Goal: Task Accomplishment & Management: Complete application form

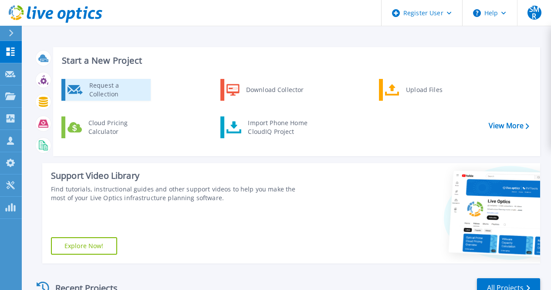
click at [126, 89] on div "Request a Collection" at bounding box center [117, 89] width 64 height 17
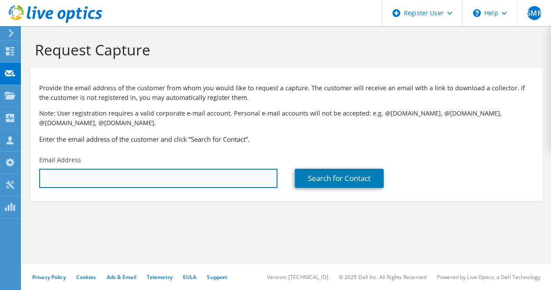
click at [125, 172] on input "text" at bounding box center [158, 178] width 238 height 19
type input "sagar.halande@sbilife.co.in"
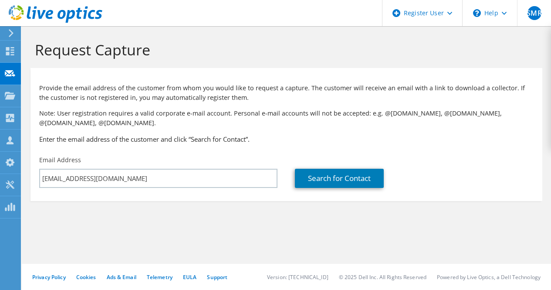
click at [294, 218] on section "Request Capture Provide the email address of the customer from whom you would l…" at bounding box center [286, 135] width 529 height 218
click at [325, 175] on link "Search for Contact" at bounding box center [339, 178] width 89 height 19
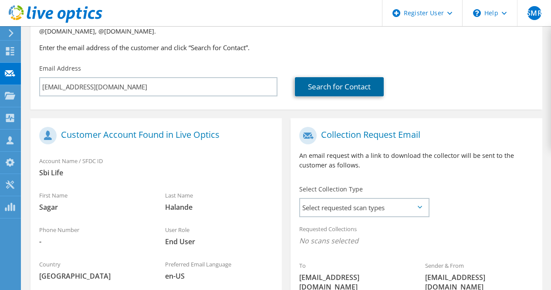
scroll to position [216, 0]
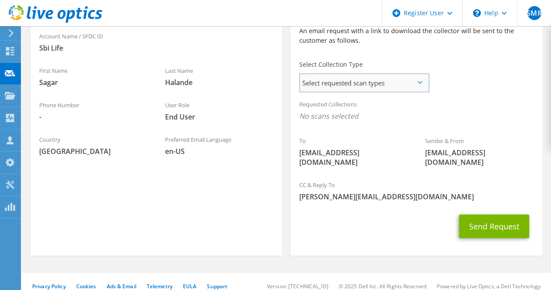
click at [358, 81] on span "Select requested scan types" at bounding box center [364, 82] width 128 height 17
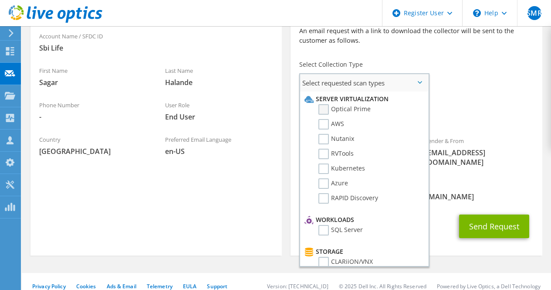
click at [324, 107] on label "Optical Prime" at bounding box center [344, 109] width 52 height 10
click at [0, 0] on input "Optical Prime" at bounding box center [0, 0] width 0 height 0
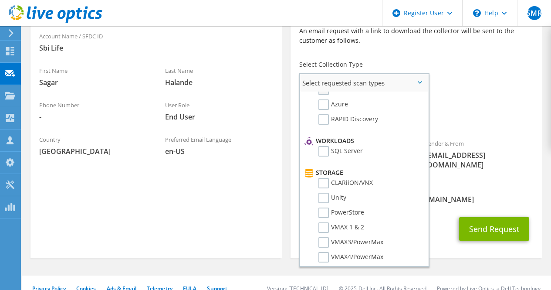
scroll to position [87, 0]
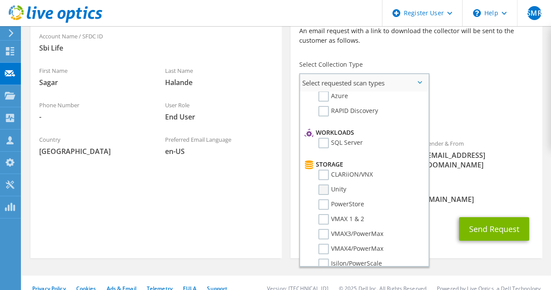
click at [323, 189] on label "Unity" at bounding box center [332, 189] width 28 height 10
click at [0, 0] on input "Unity" at bounding box center [0, 0] width 0 height 0
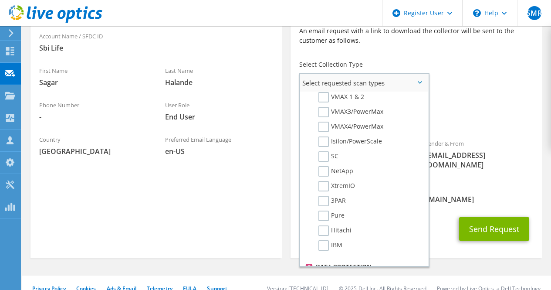
scroll to position [218, 0]
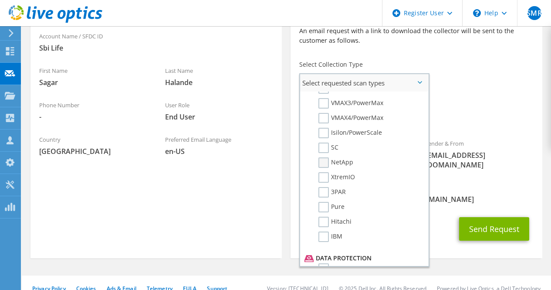
click at [326, 164] on label "NetApp" at bounding box center [335, 162] width 35 height 10
click at [0, 0] on input "NetApp" at bounding box center [0, 0] width 0 height 0
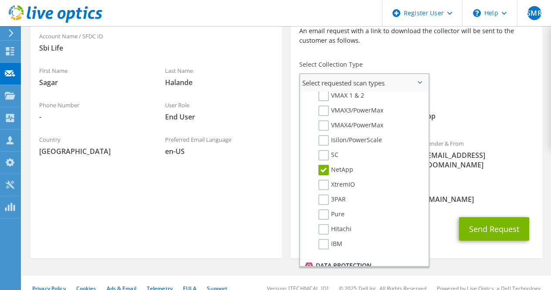
scroll to position [167, 0]
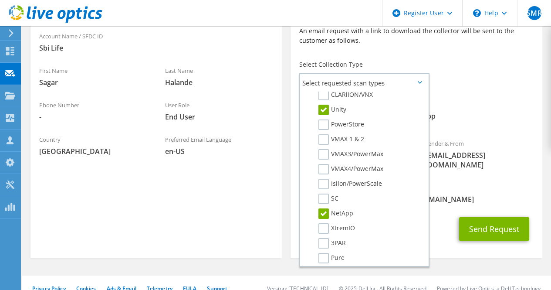
click at [508, 101] on div "Requested Collections No scans selected Optical Prime Unity NetApp" at bounding box center [415, 112] width 251 height 35
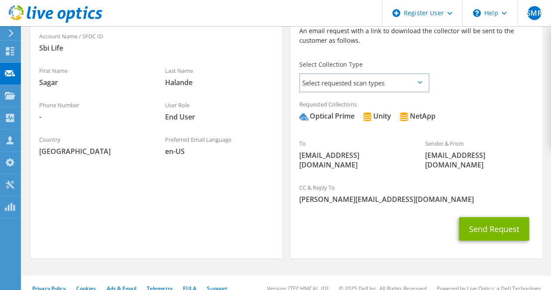
click at [420, 83] on icon at bounding box center [420, 82] width 4 height 3
click at [412, 79] on span "Select requested scan types" at bounding box center [364, 82] width 128 height 17
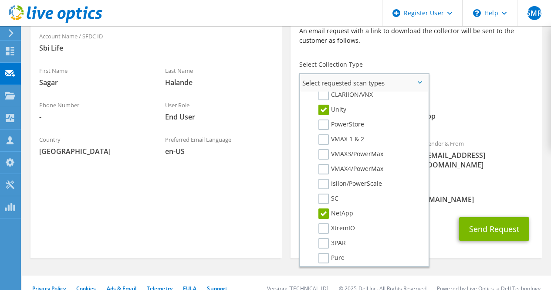
click at [326, 109] on label "Unity" at bounding box center [332, 110] width 28 height 10
click at [0, 0] on input "Unity" at bounding box center [0, 0] width 0 height 0
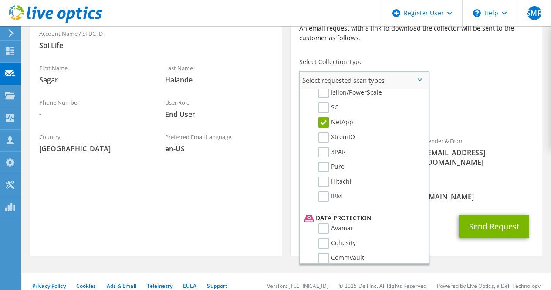
scroll to position [261, 0]
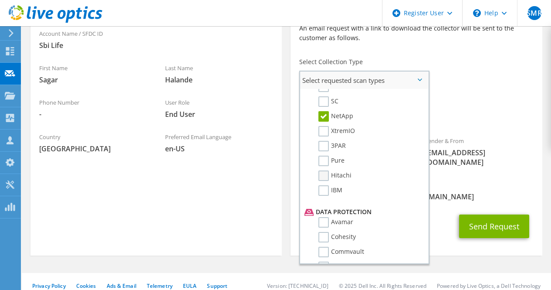
click at [327, 179] on label "Hitachi" at bounding box center [334, 175] width 33 height 10
click at [0, 0] on input "Hitachi" at bounding box center [0, 0] width 0 height 0
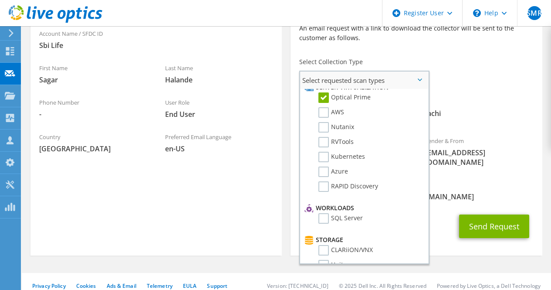
scroll to position [0, 0]
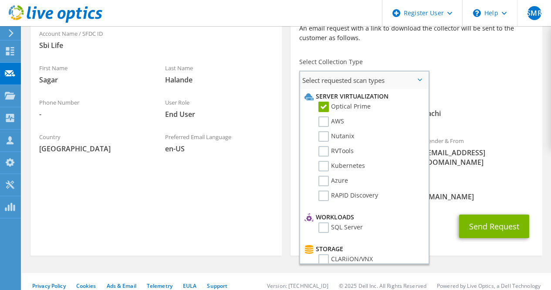
click at [325, 108] on label "Optical Prime" at bounding box center [344, 106] width 52 height 10
click at [0, 0] on input "Optical Prime" at bounding box center [0, 0] width 0 height 0
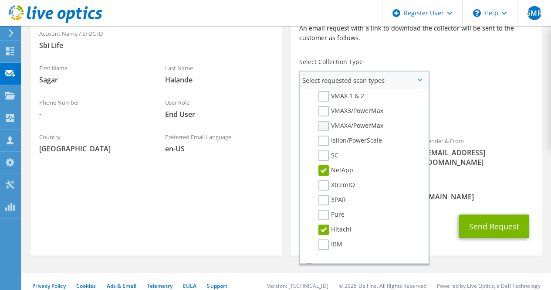
scroll to position [218, 0]
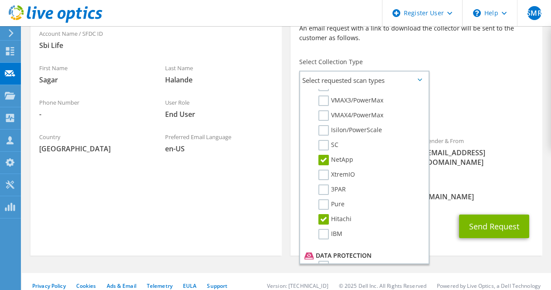
click at [461, 175] on div "CC & Reply To Shreyas.MaleyurRaju@dell.com" at bounding box center [415, 190] width 251 height 30
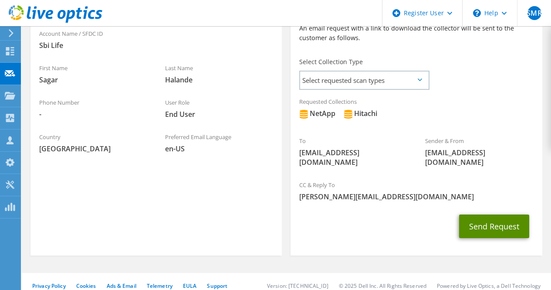
click at [492, 214] on button "Send Request" at bounding box center [494, 226] width 70 height 24
